Goal: Transaction & Acquisition: Purchase product/service

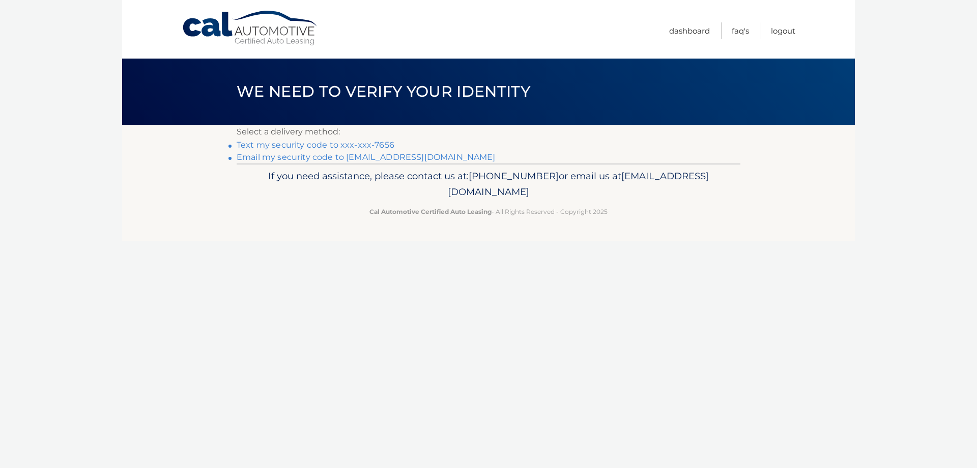
click at [301, 147] on link "Text my security code to xxx-xxx-7656" at bounding box center [316, 145] width 158 height 10
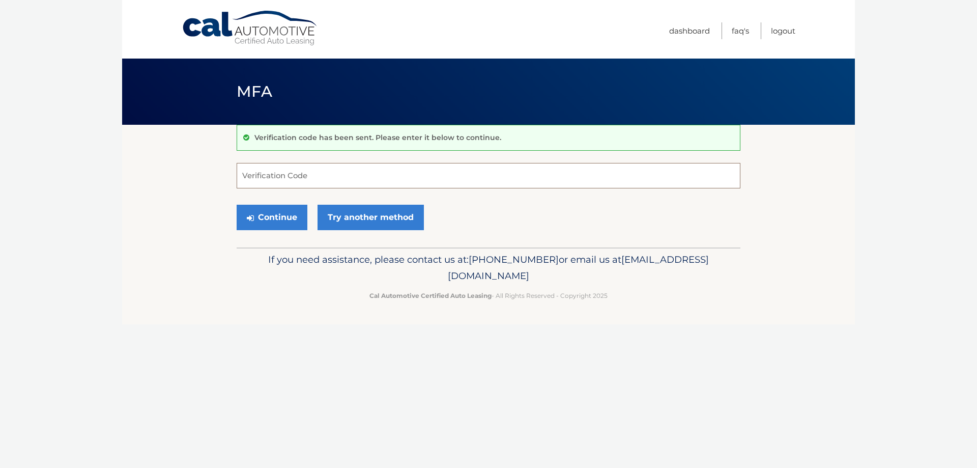
click at [245, 176] on input "Verification Code" at bounding box center [489, 175] width 504 height 25
type input "734128"
click at [285, 220] on button "Continue" at bounding box center [272, 217] width 71 height 25
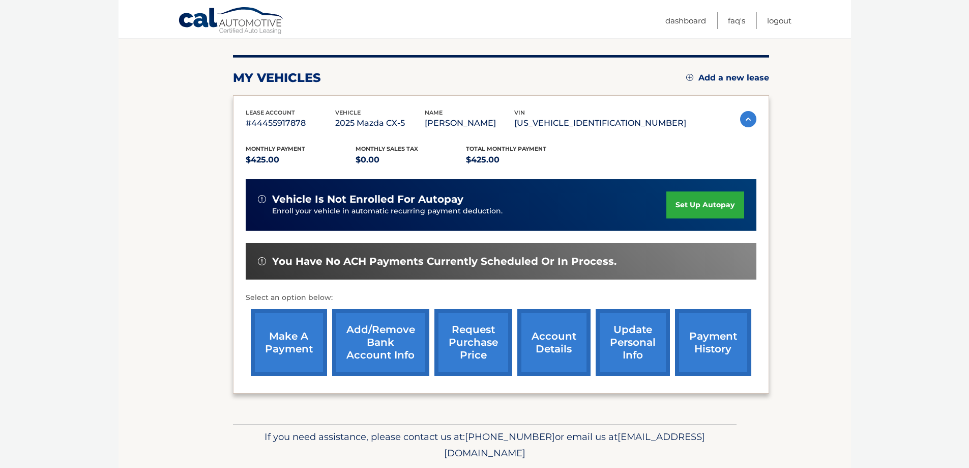
scroll to position [149, 0]
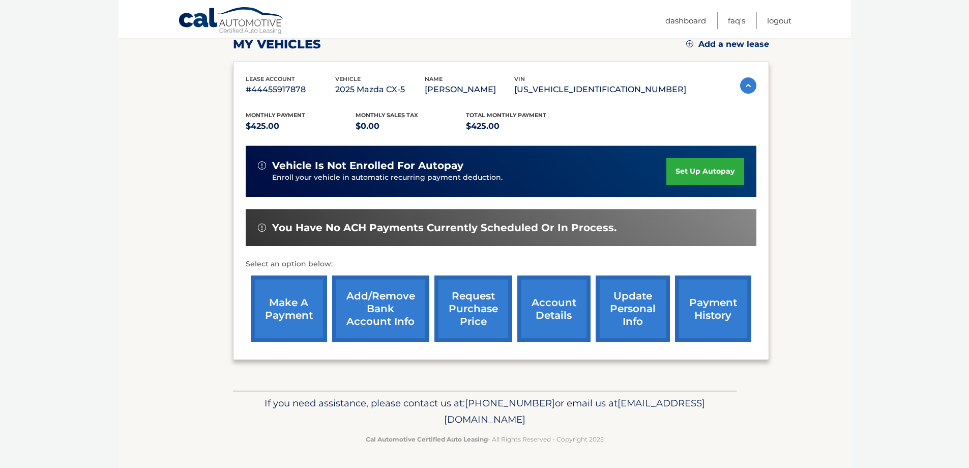
click at [283, 307] on link "make a payment" at bounding box center [289, 308] width 76 height 67
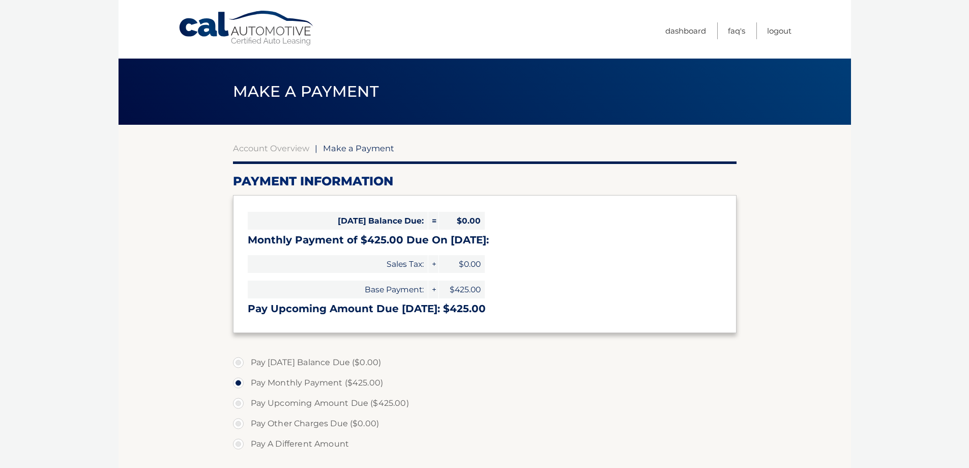
select select "ZDk3ZTdkOWYtNTJlOC00N2VkLWI3M2UtM2UyMjI0NmU2ZTIz"
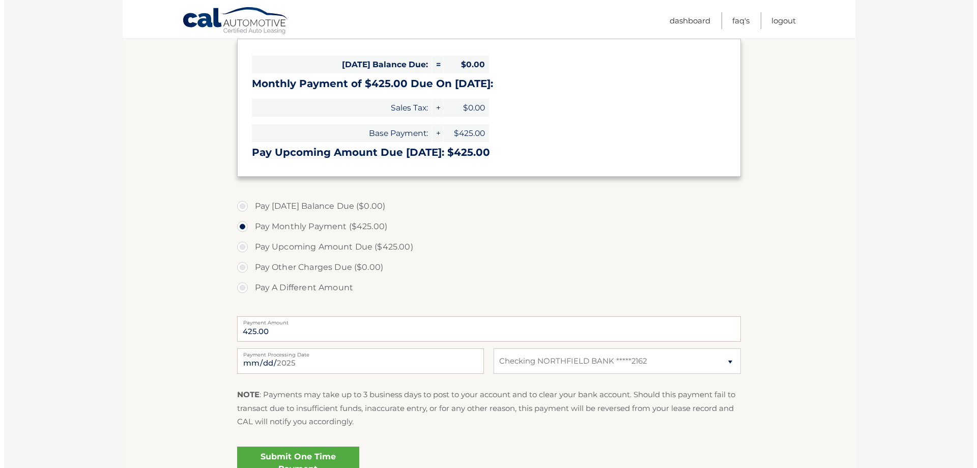
scroll to position [169, 0]
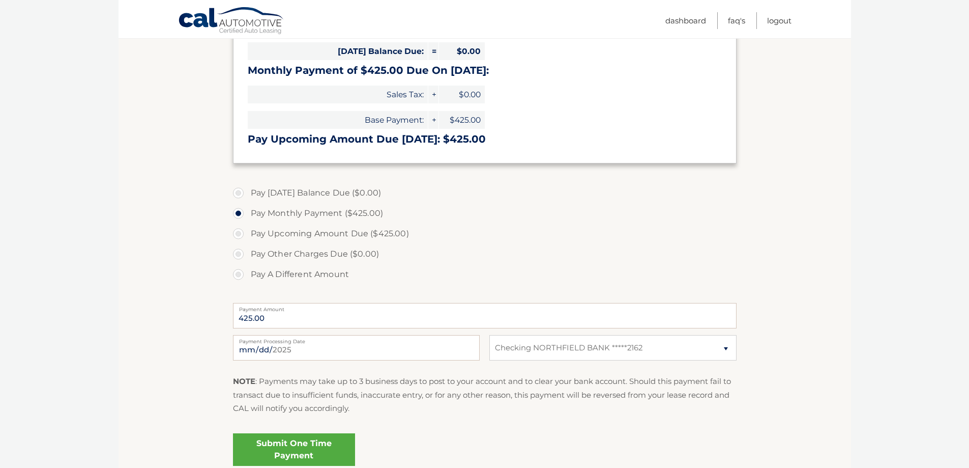
click at [276, 449] on link "Submit One Time Payment" at bounding box center [294, 449] width 122 height 33
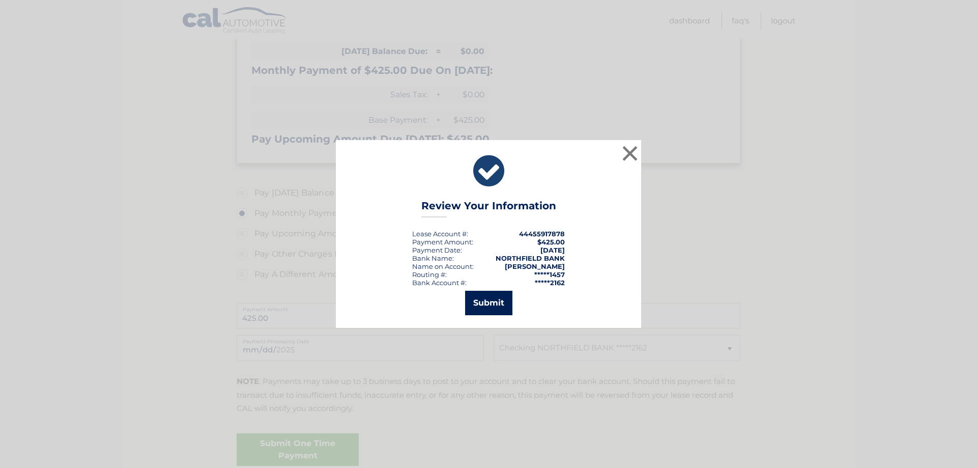
click at [476, 298] on button "Submit" at bounding box center [488, 303] width 47 height 24
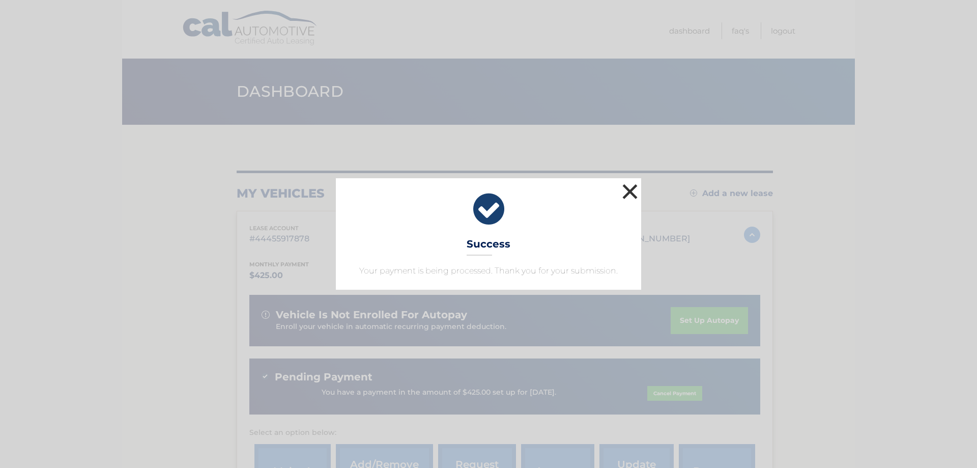
click at [633, 193] on button "×" at bounding box center [630, 191] width 20 height 20
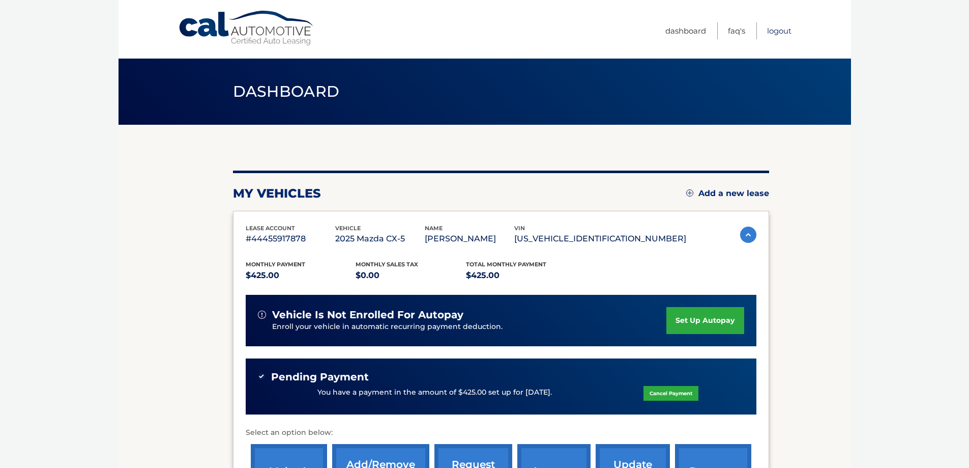
click at [784, 30] on link "Logout" at bounding box center [779, 30] width 24 height 17
